Goal: Contribute content: Add original content to the website for others to see

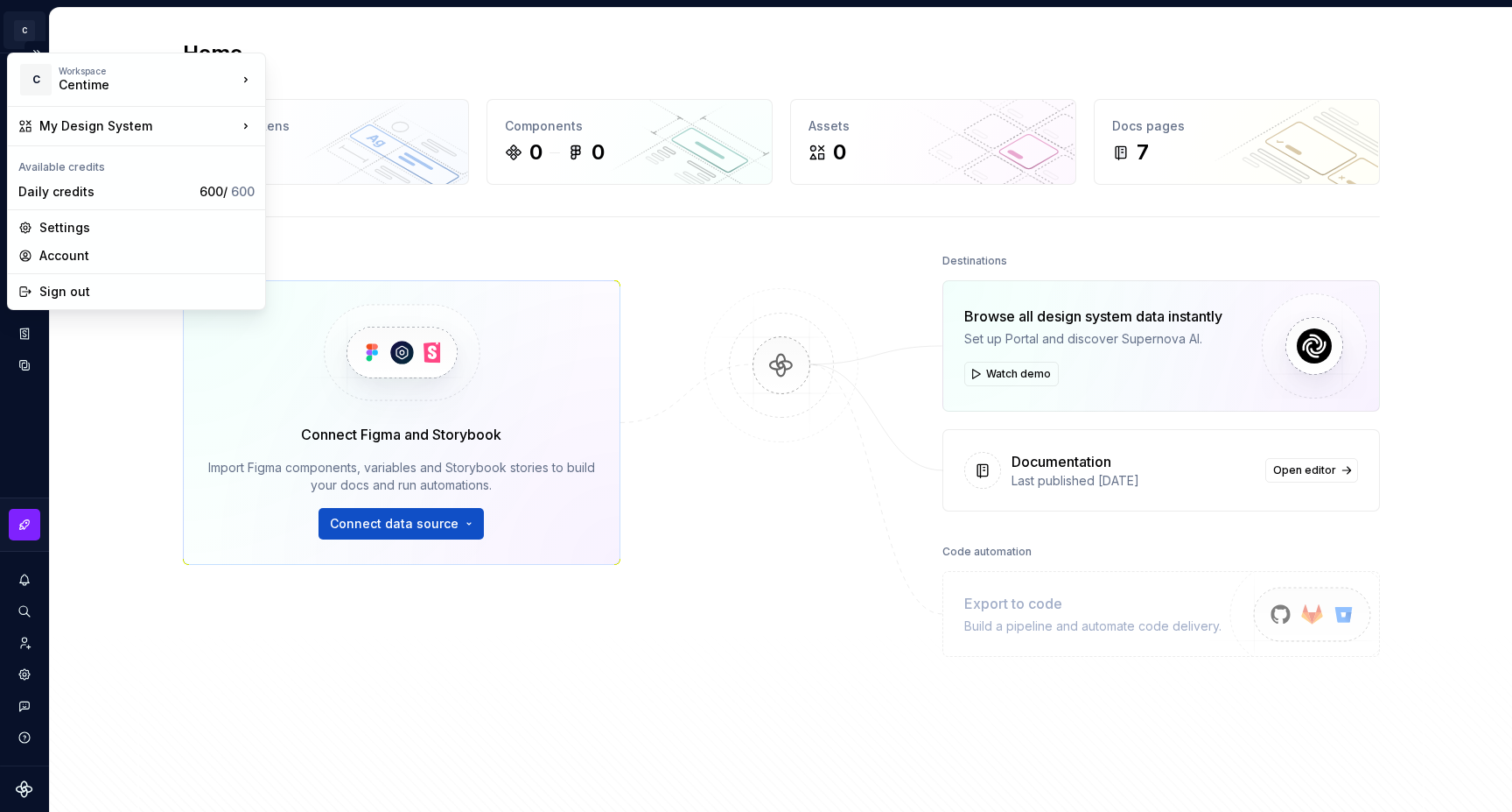
click at [26, 30] on html "C My Design System S Design system data Home Design tokens 13 Components 0 0 As…" at bounding box center [756, 406] width 1512 height 812
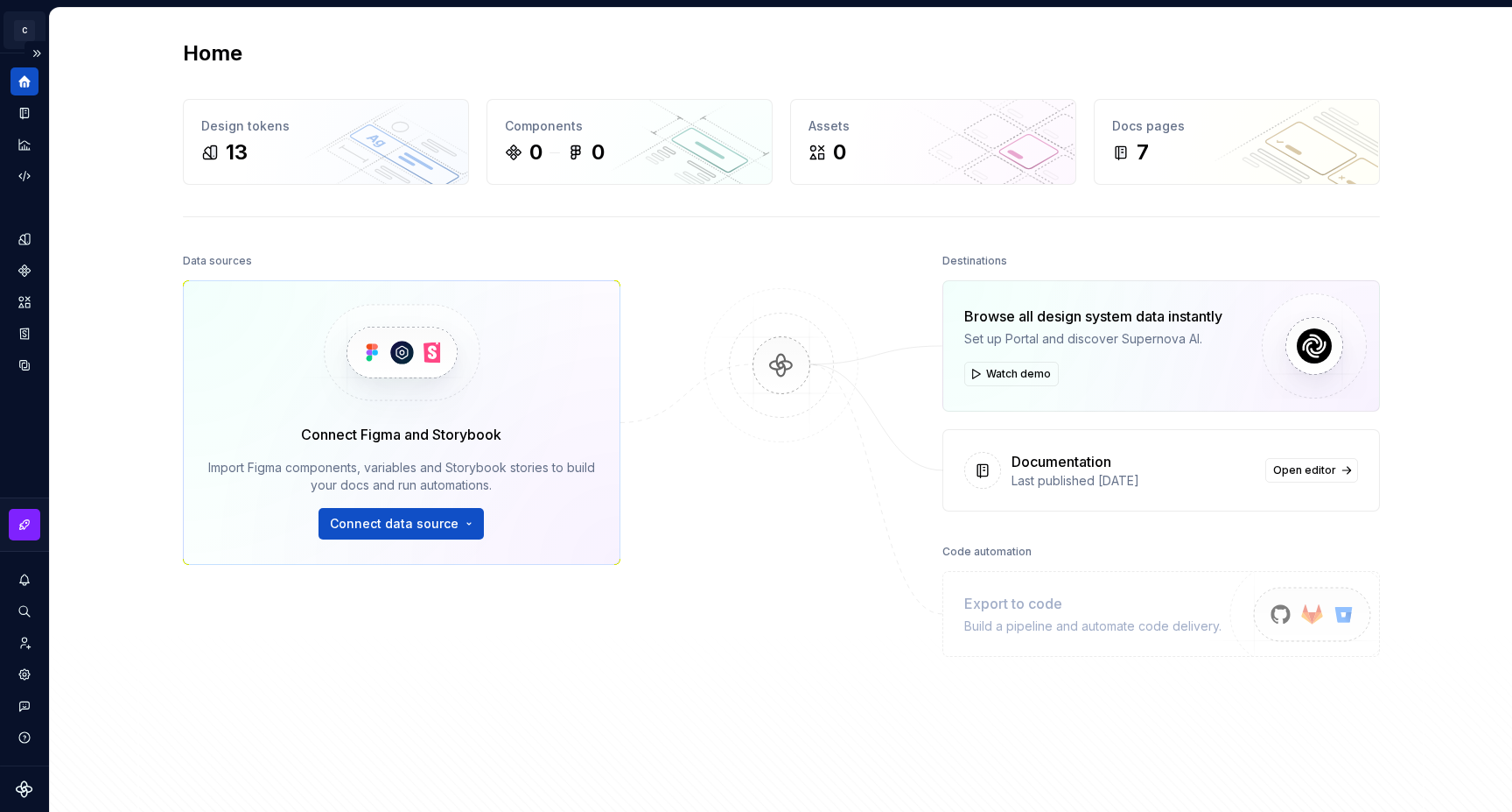
click at [26, 30] on html "C My Design System S Design system data Home Design tokens 13 Components 0 0 As…" at bounding box center [756, 406] width 1512 height 812
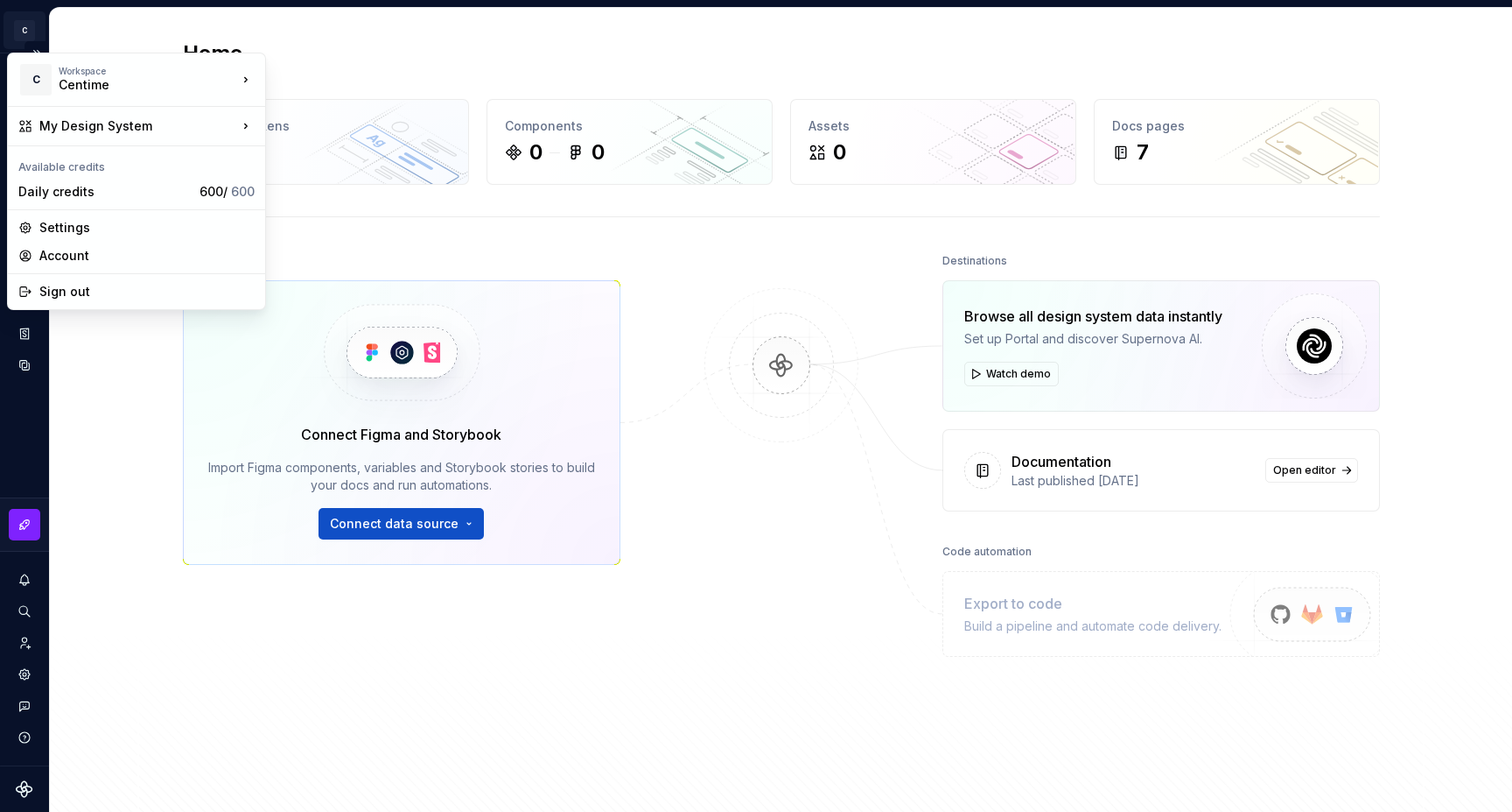
click at [26, 30] on html "C My Design System S Design system data Home Design tokens 13 Components 0 0 As…" at bounding box center [756, 406] width 1512 height 812
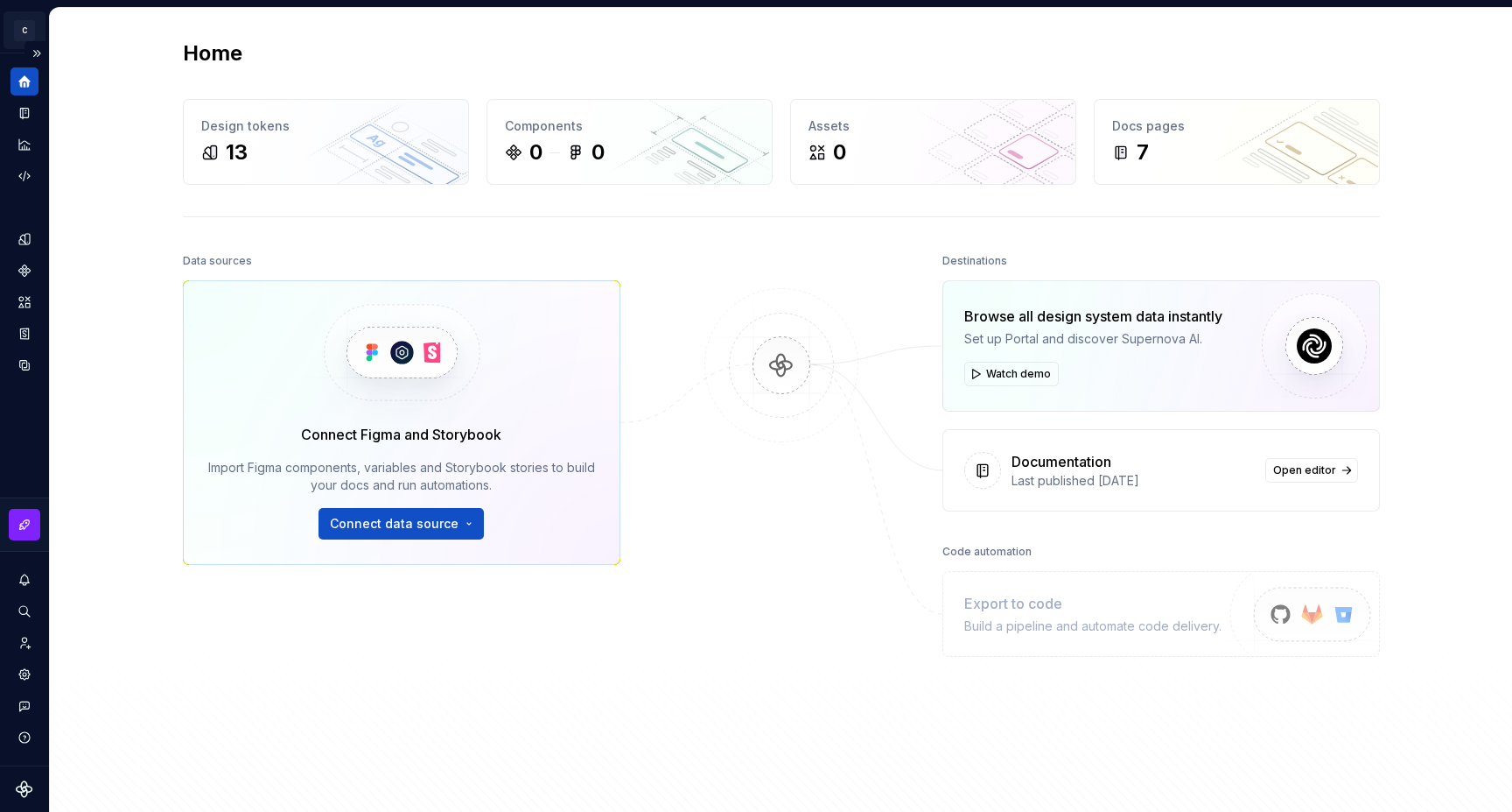
click at [26, 30] on html "C My Design System S Design system data Home Design tokens 13 Components 0 0 As…" at bounding box center [756, 406] width 1512 height 812
click at [34, 679] on div "Settings" at bounding box center [25, 674] width 28 height 28
click at [654, 131] on div "Components" at bounding box center [629, 126] width 250 height 18
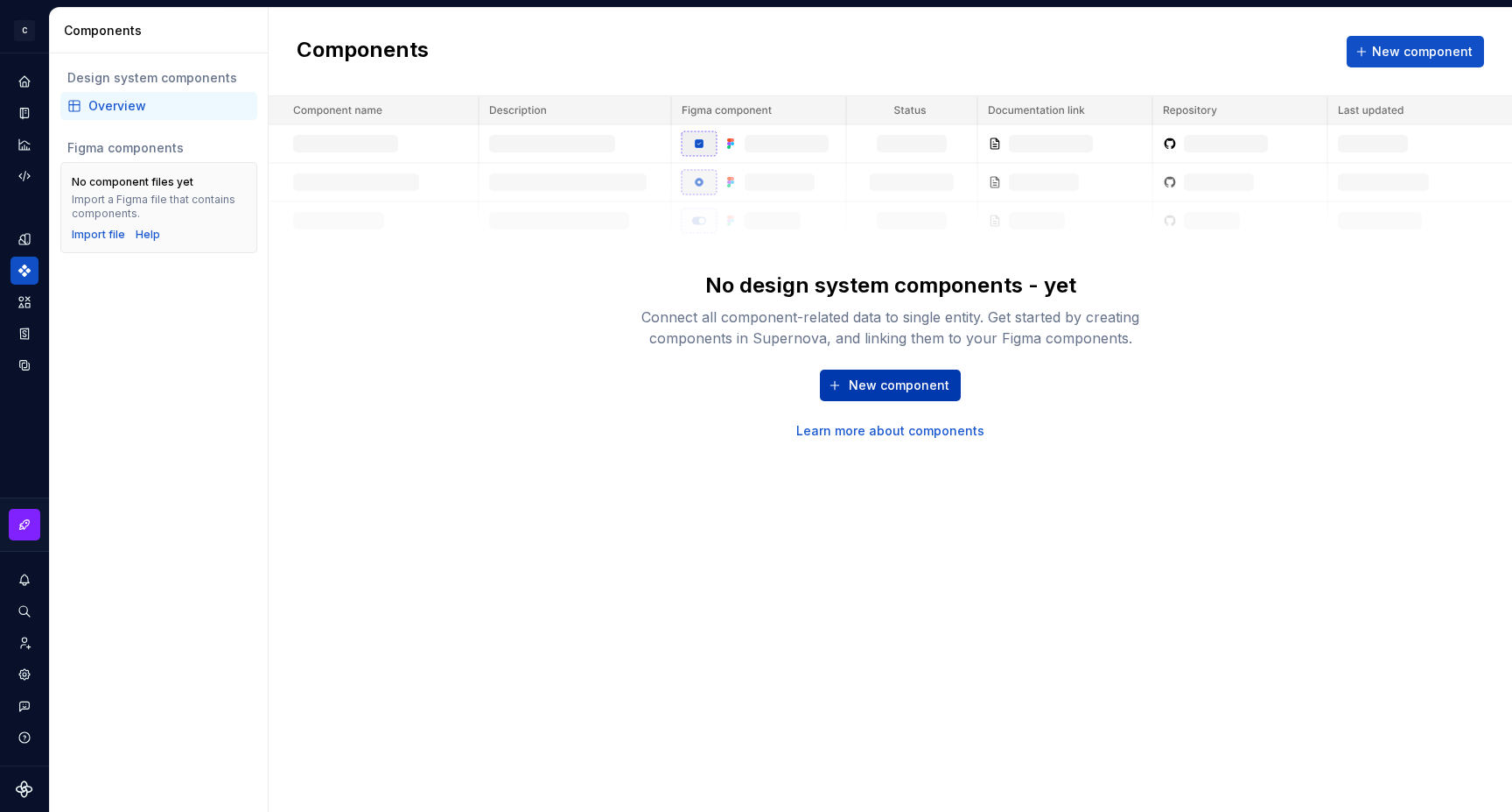
click at [857, 384] on span "New component" at bounding box center [899, 385] width 100 height 18
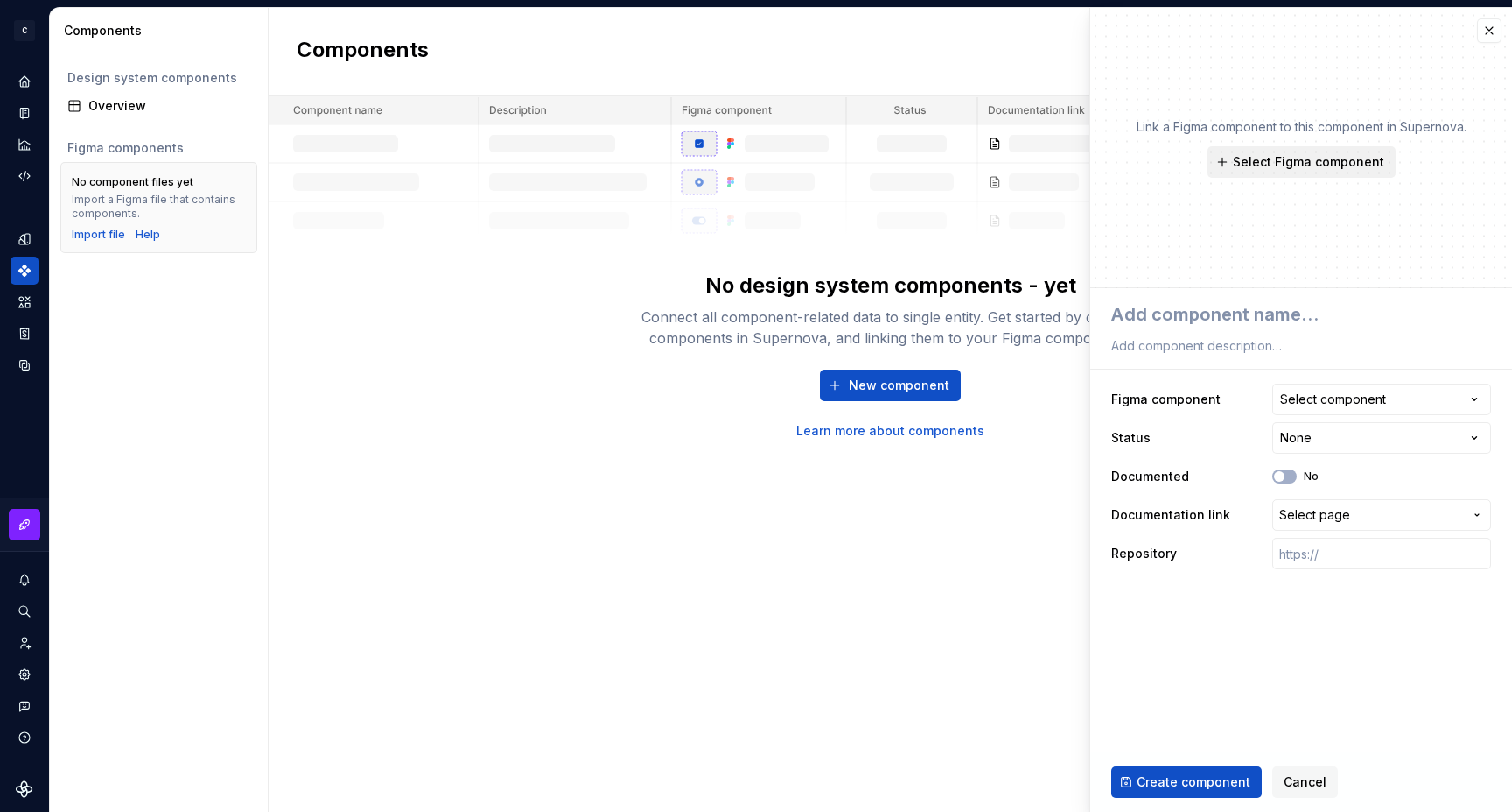
click at [1261, 152] on button "Select Figma component" at bounding box center [1302, 161] width 188 height 31
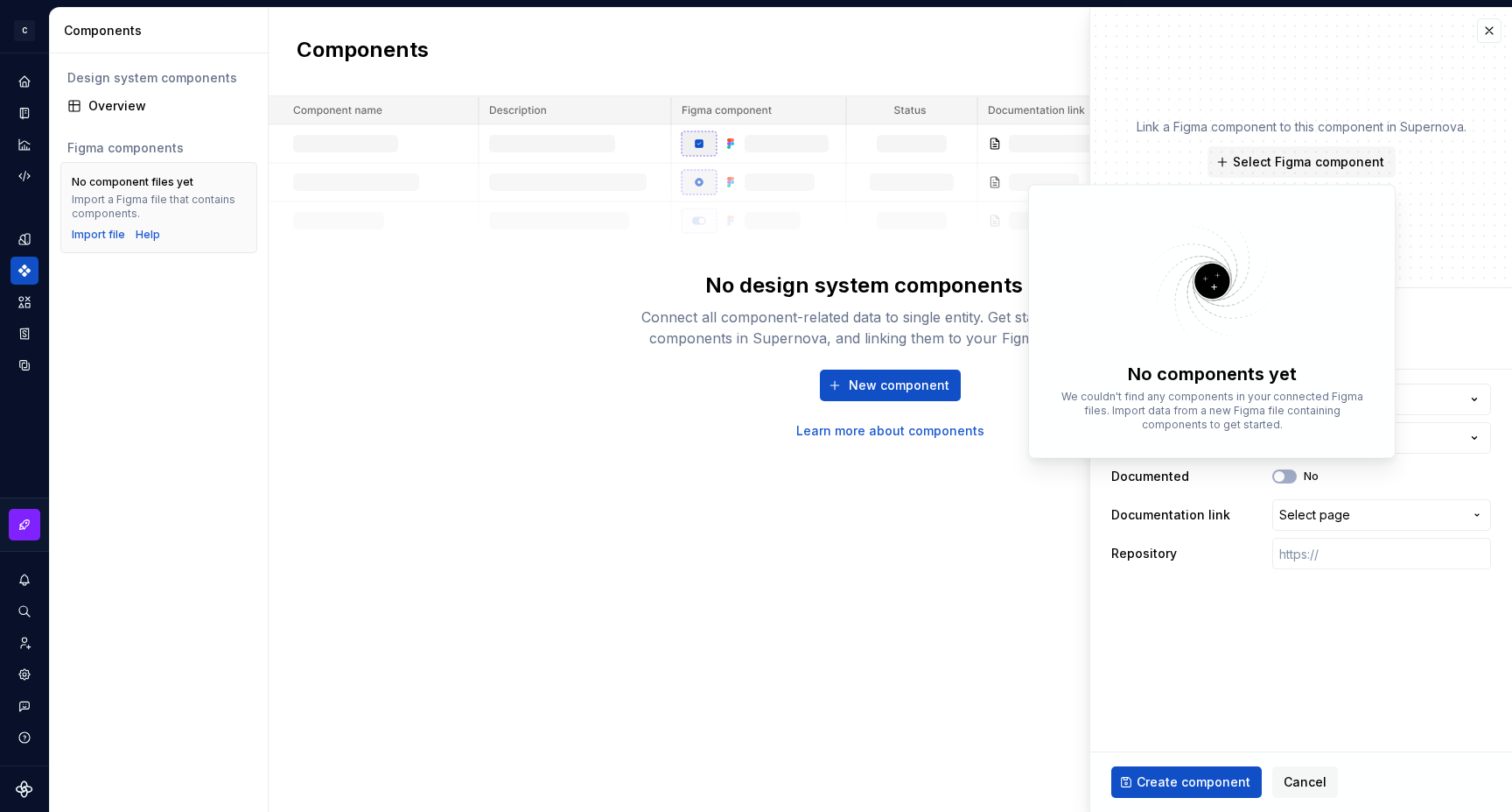
type textarea "*"
click at [1423, 142] on div "Link a Figma component to this component in Supernova. Select Figma component" at bounding box center [1301, 148] width 330 height 60
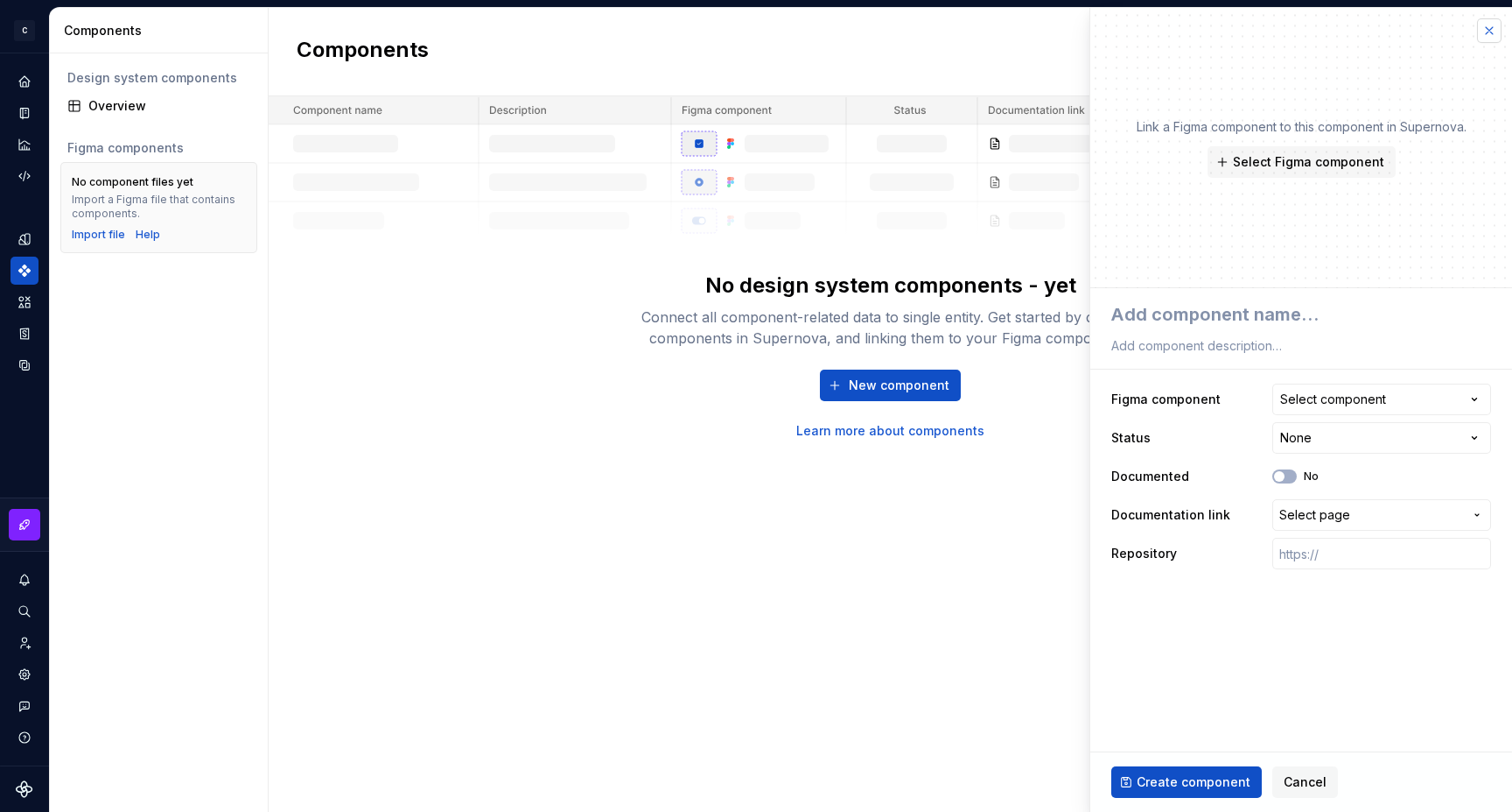
click at [1484, 36] on button "button" at bounding box center [1490, 31] width 25 height 25
